Goal: Task Accomplishment & Management: Manage account settings

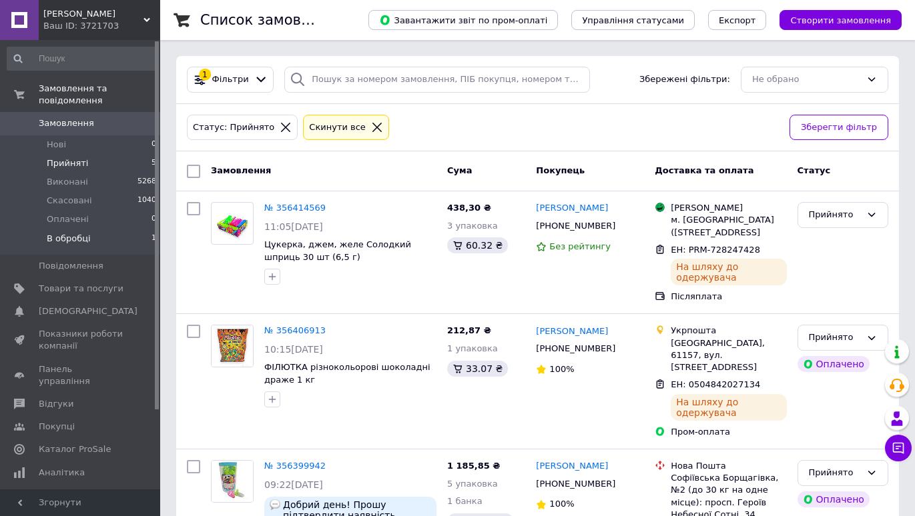
click at [77, 233] on span "В обробці" at bounding box center [69, 239] width 44 height 12
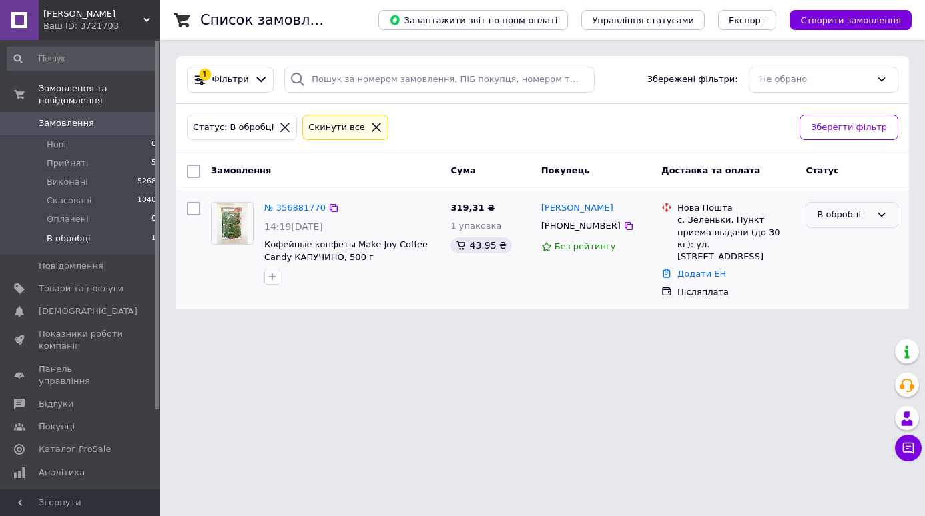
click at [878, 215] on icon at bounding box center [881, 215] width 11 height 11
click at [843, 240] on li "Прийнято" at bounding box center [851, 243] width 91 height 25
click at [295, 208] on link "№ 356881770" at bounding box center [294, 208] width 61 height 10
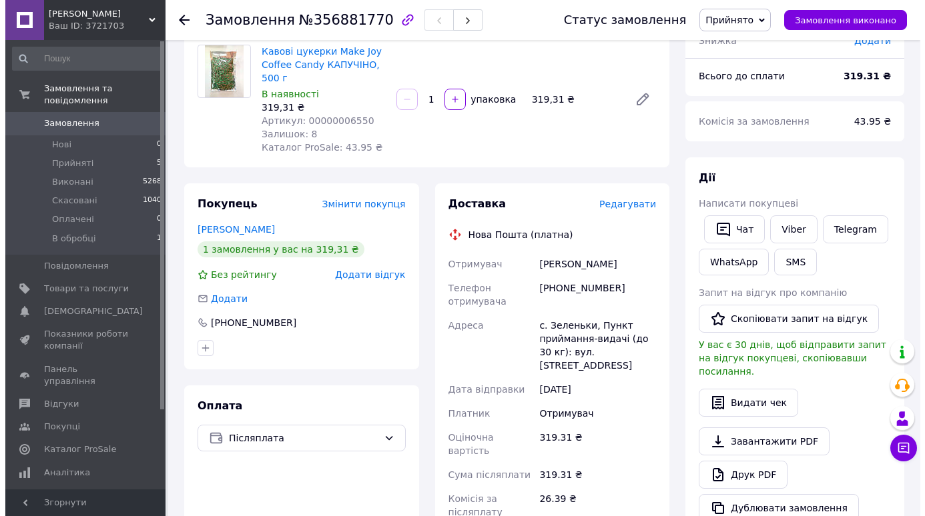
scroll to position [133, 0]
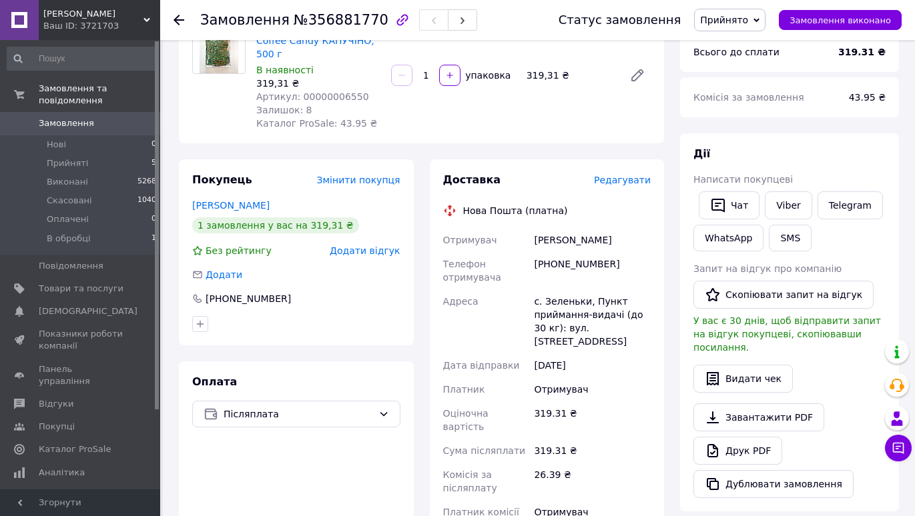
click at [617, 180] on span "Редагувати" at bounding box center [622, 180] width 57 height 11
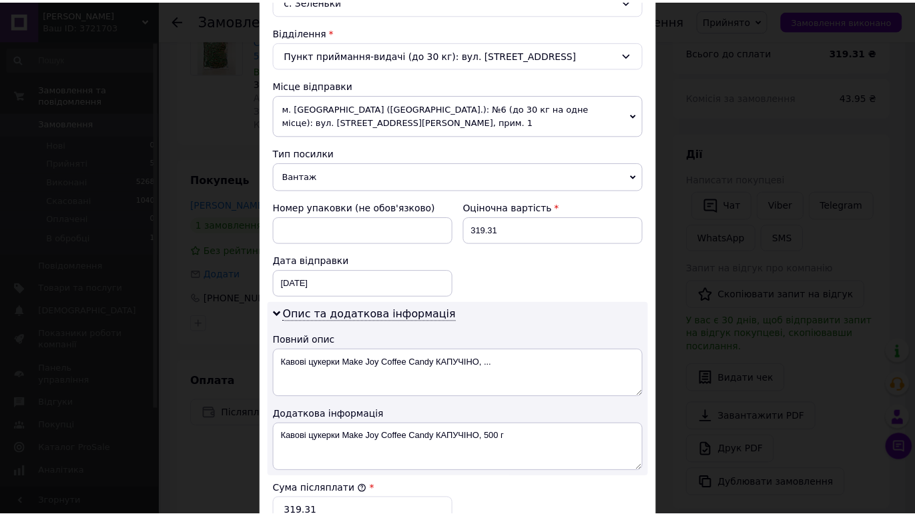
scroll to position [601, 0]
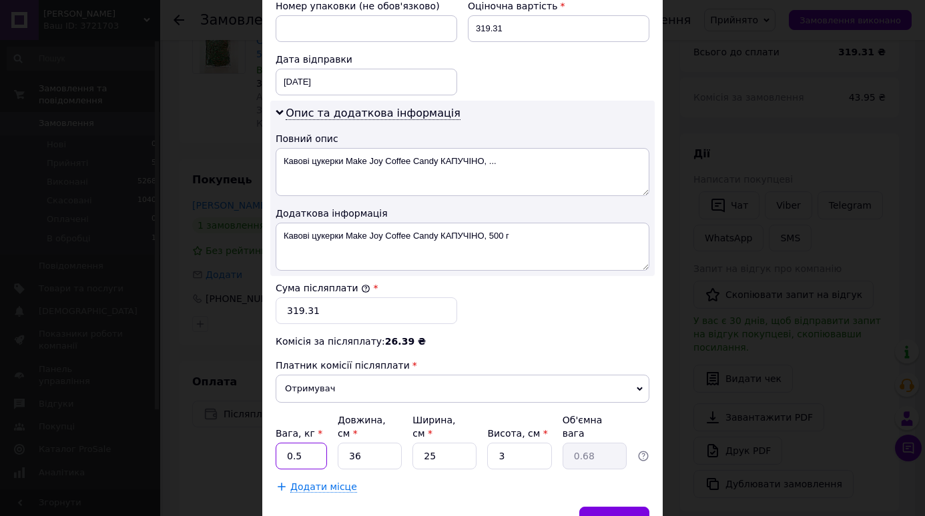
click at [311, 450] on input "0.5" at bounding box center [301, 456] width 51 height 27
type input "0.6"
click at [623, 507] on div "Зберегти" at bounding box center [614, 520] width 70 height 27
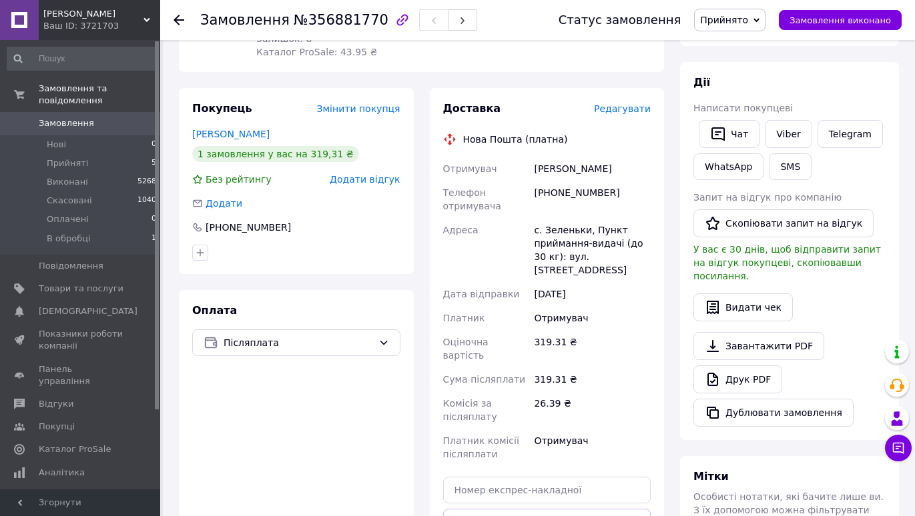
scroll to position [267, 0]
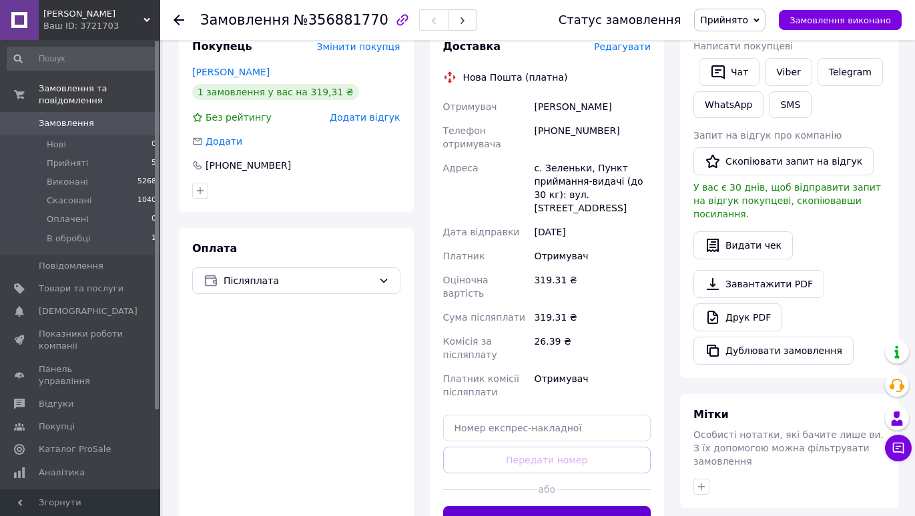
click at [557, 506] on button "Згенерувати ЕН" at bounding box center [547, 519] width 208 height 27
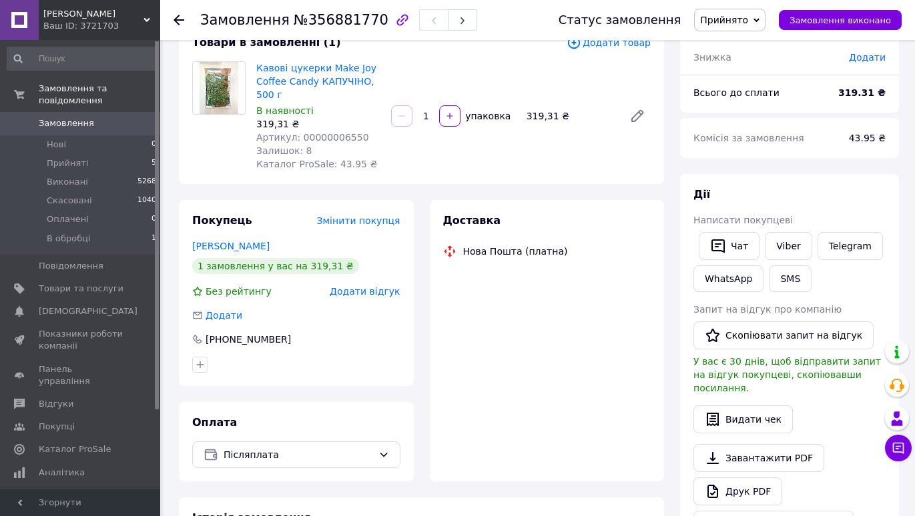
scroll to position [93, 0]
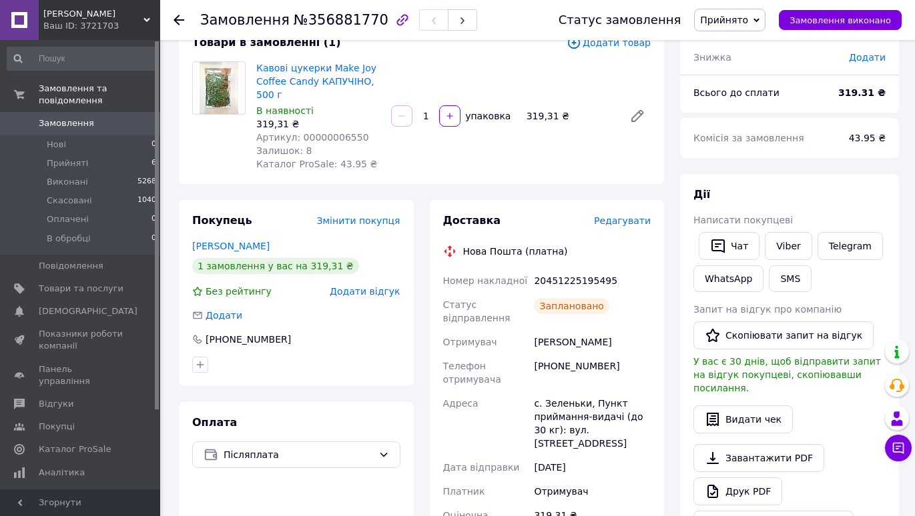
scroll to position [93, 0]
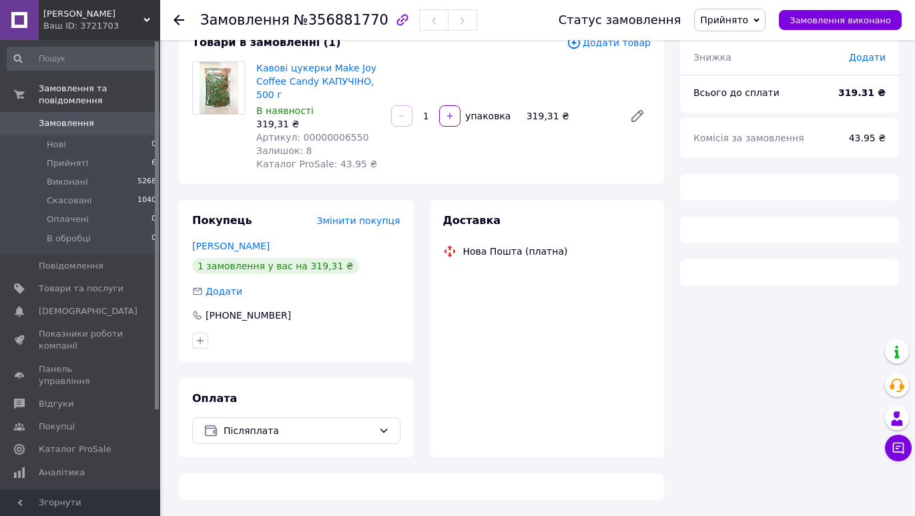
scroll to position [93, 0]
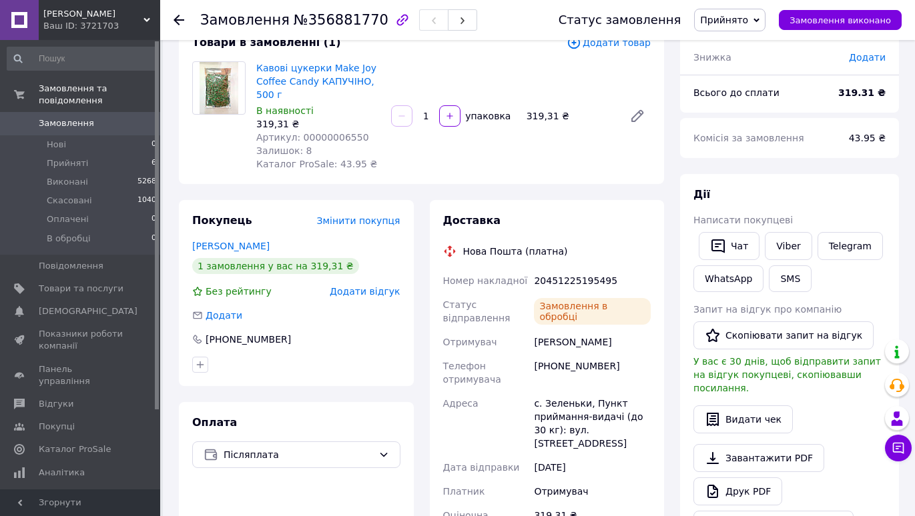
scroll to position [93, 0]
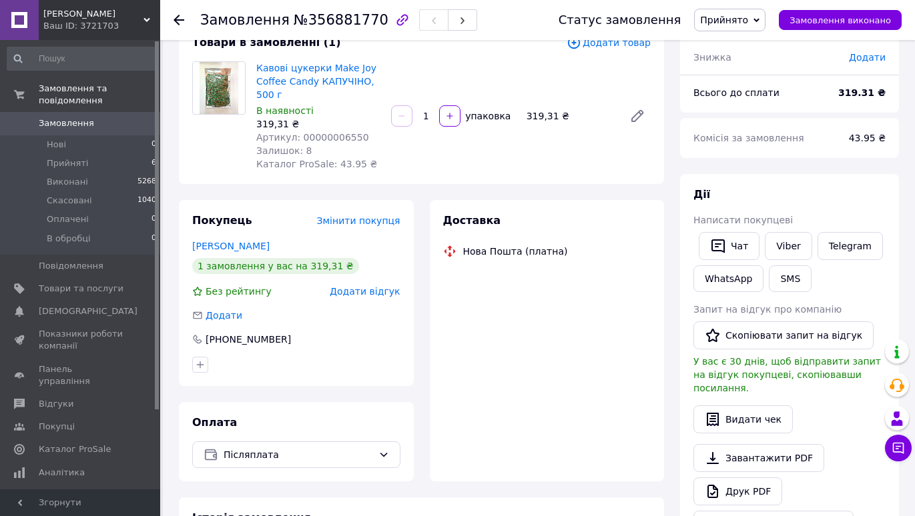
scroll to position [93, 0]
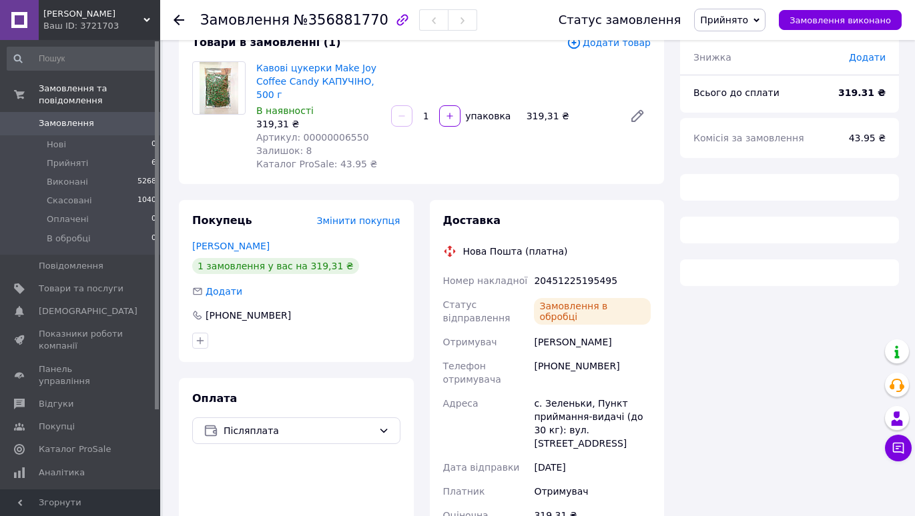
scroll to position [93, 0]
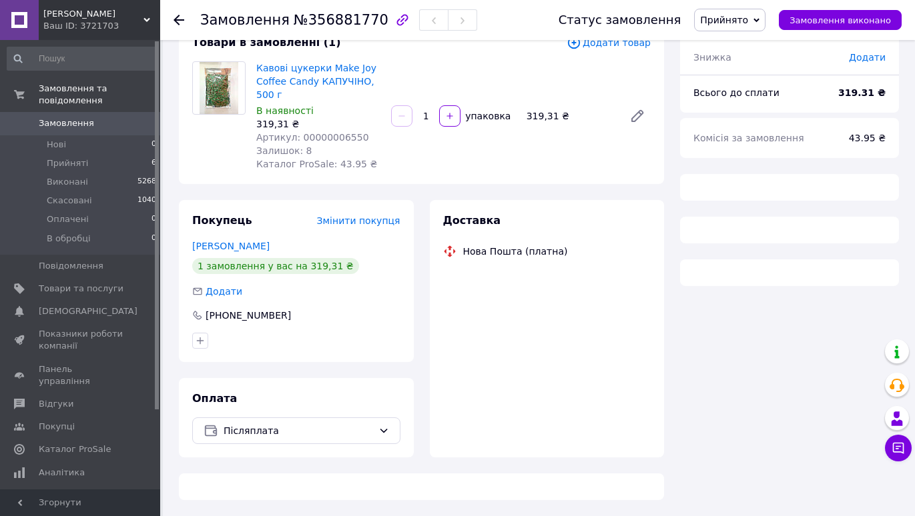
scroll to position [93, 0]
